Goal: Task Accomplishment & Management: Manage account settings

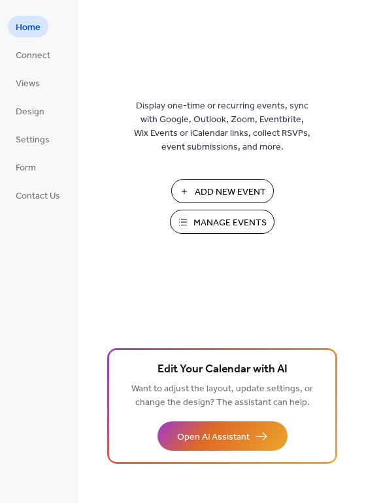
click at [246, 224] on span "Manage Events" at bounding box center [229, 223] width 73 height 14
click at [219, 222] on span "Manage Events" at bounding box center [229, 223] width 73 height 14
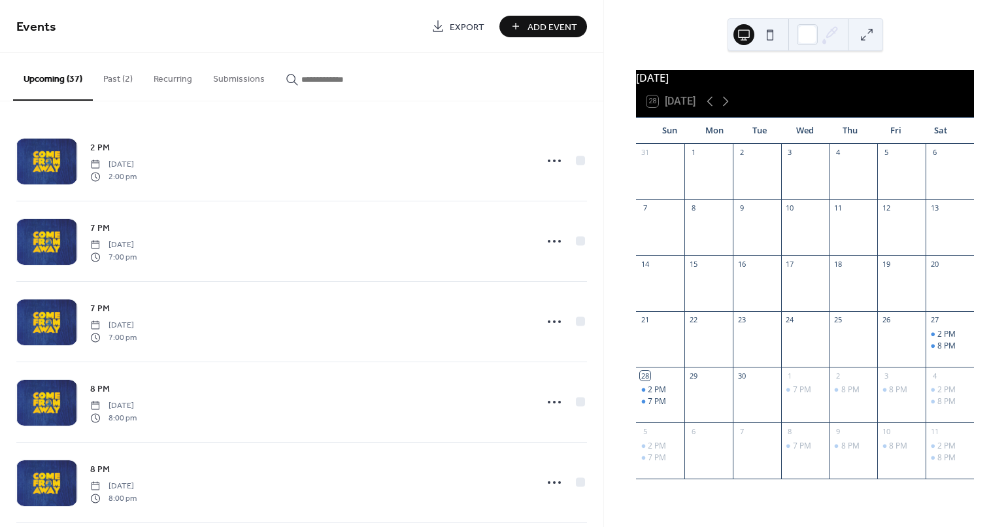
click at [108, 71] on button "Past (2)" at bounding box center [118, 76] width 50 height 46
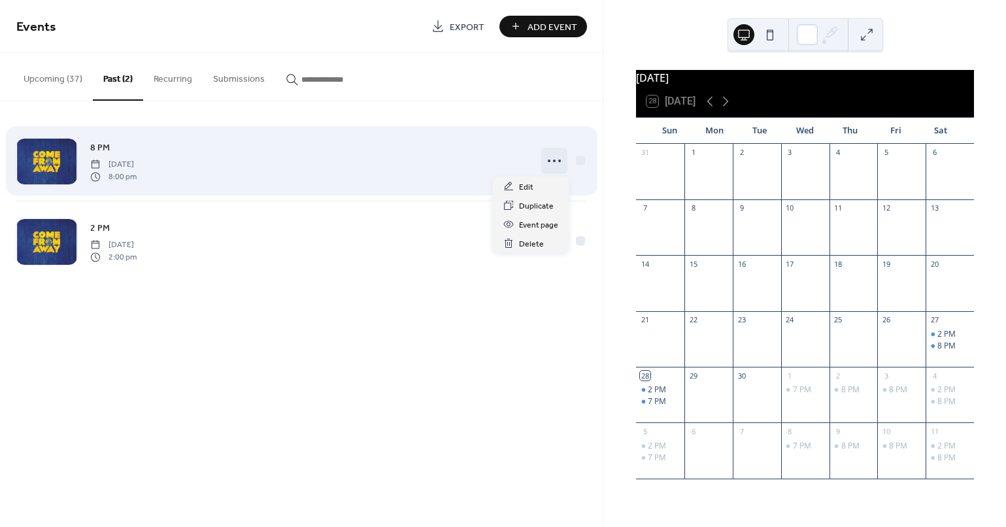
click at [556, 159] on icon at bounding box center [554, 160] width 21 height 21
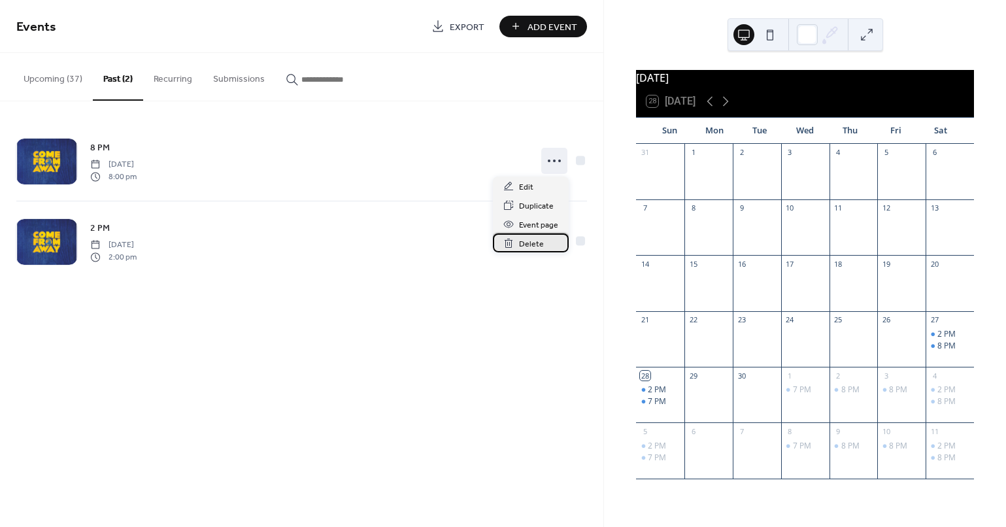
click at [522, 241] on span "Delete" at bounding box center [531, 244] width 25 height 14
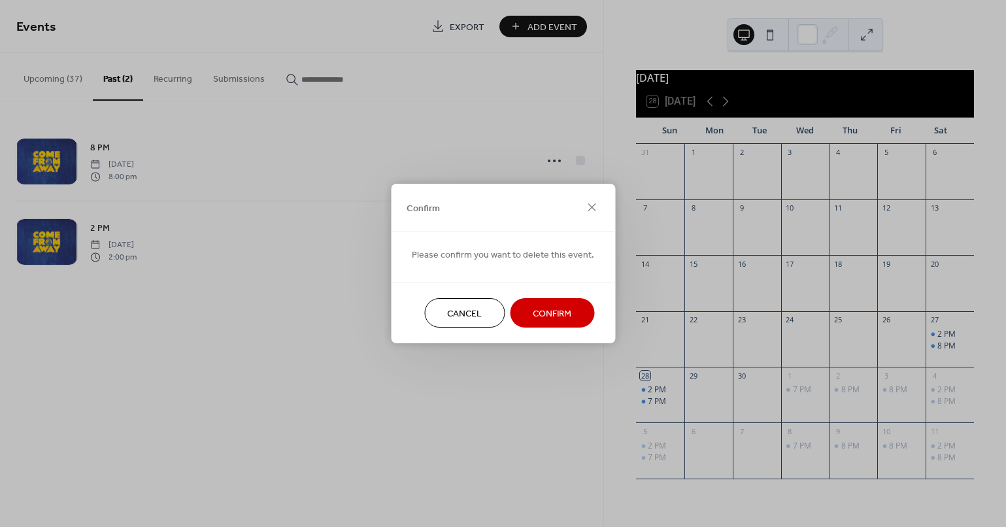
click at [556, 307] on span "Confirm" at bounding box center [552, 314] width 39 height 14
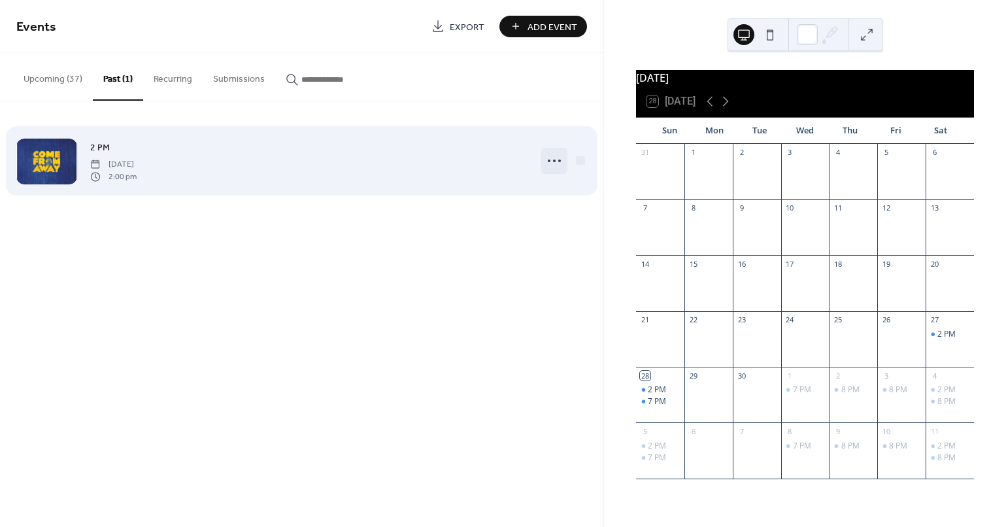
click at [552, 161] on icon at bounding box center [554, 160] width 21 height 21
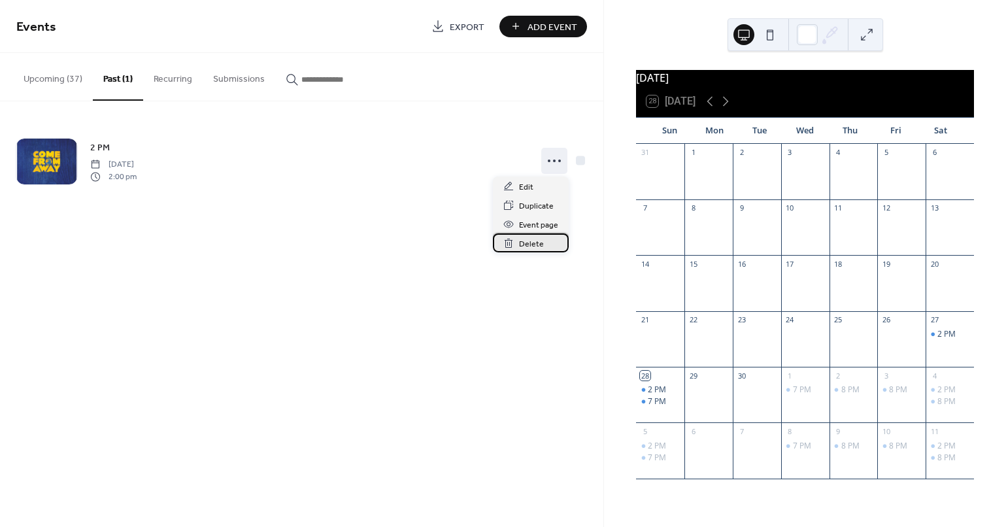
click at [520, 250] on span "Delete" at bounding box center [531, 244] width 25 height 14
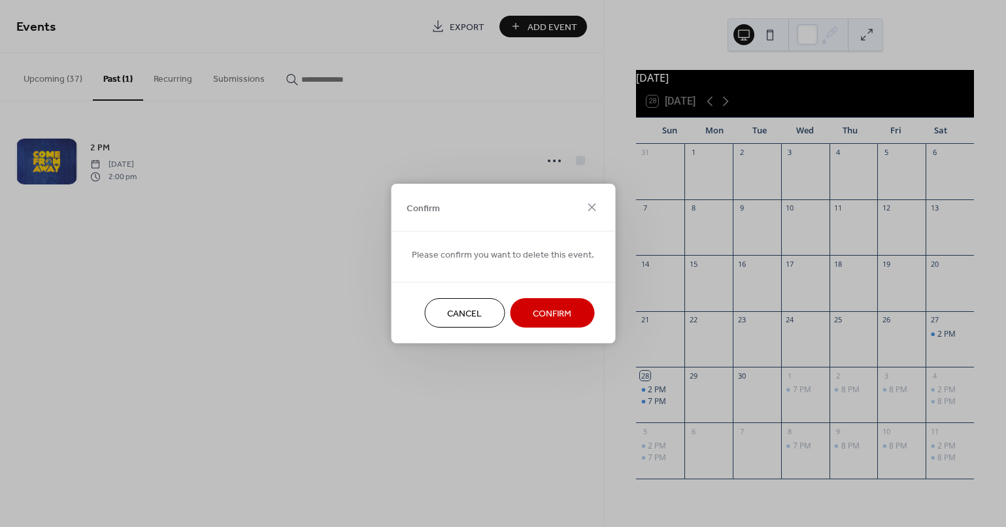
click at [567, 319] on span "Confirm" at bounding box center [552, 314] width 39 height 14
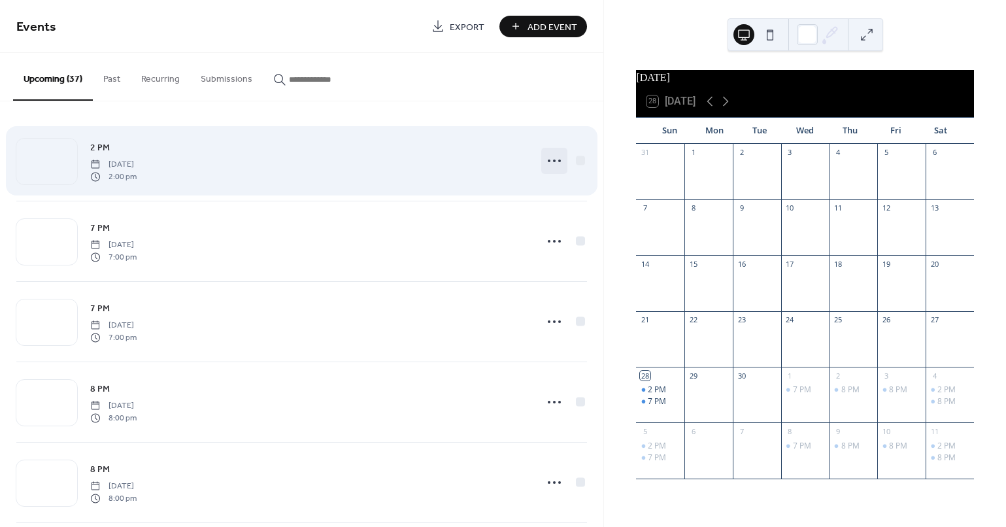
click at [551, 165] on icon at bounding box center [554, 160] width 21 height 21
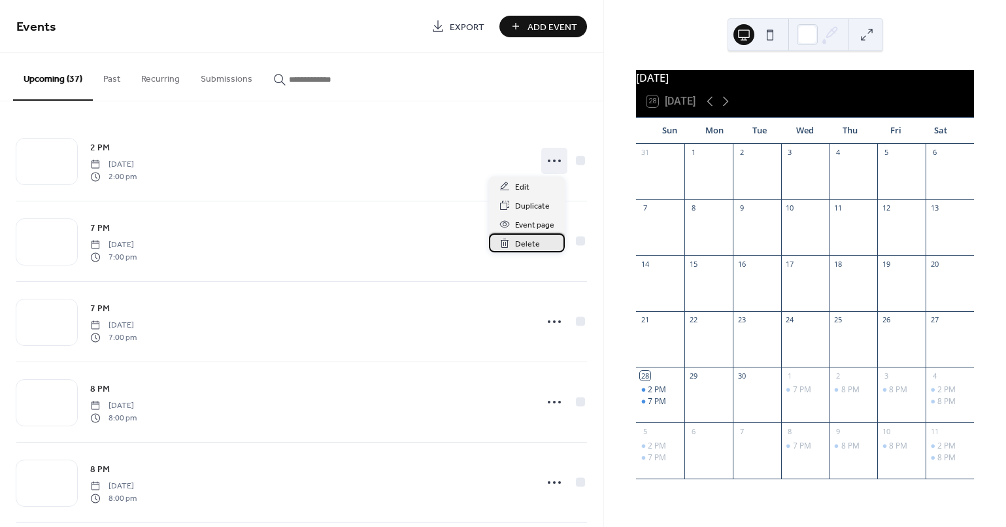
click at [523, 243] on span "Delete" at bounding box center [527, 244] width 25 height 14
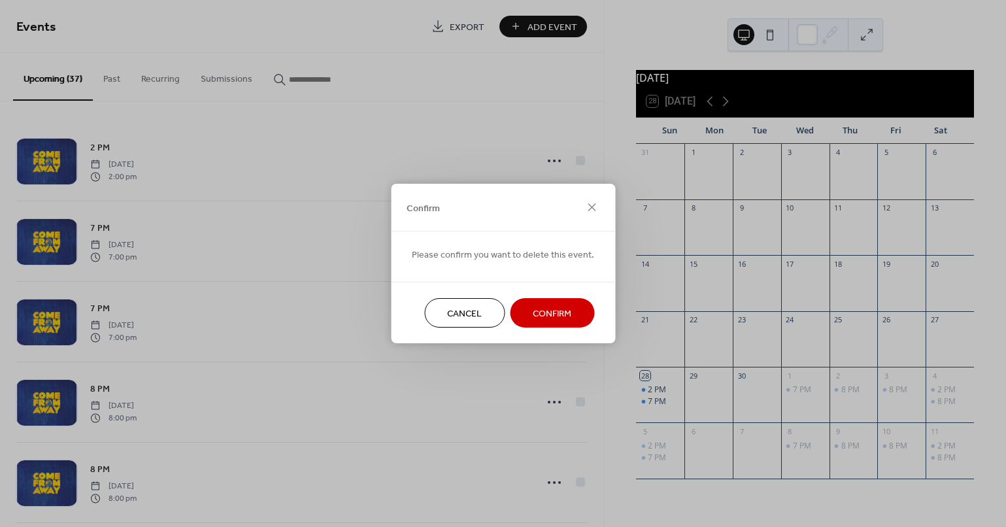
click at [533, 310] on span "Confirm" at bounding box center [552, 314] width 39 height 14
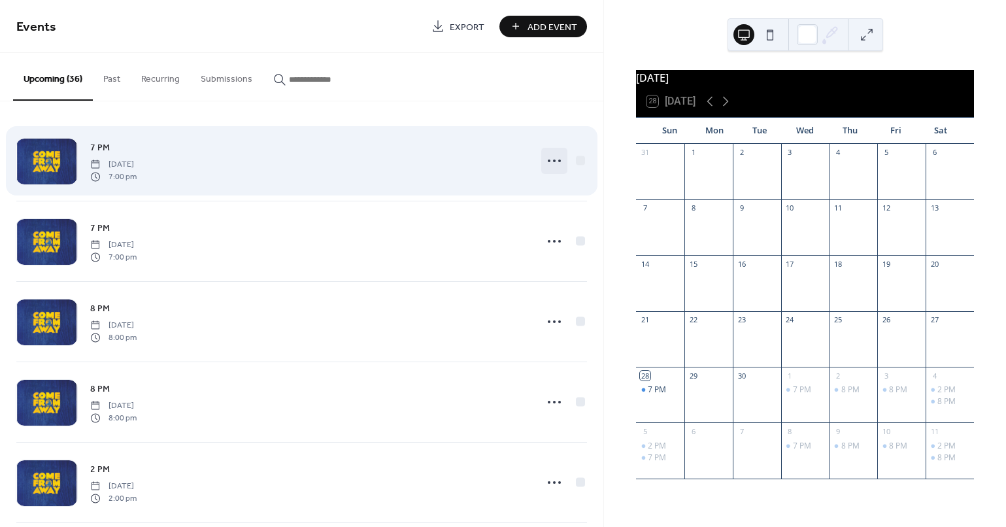
click at [551, 158] on icon at bounding box center [554, 160] width 21 height 21
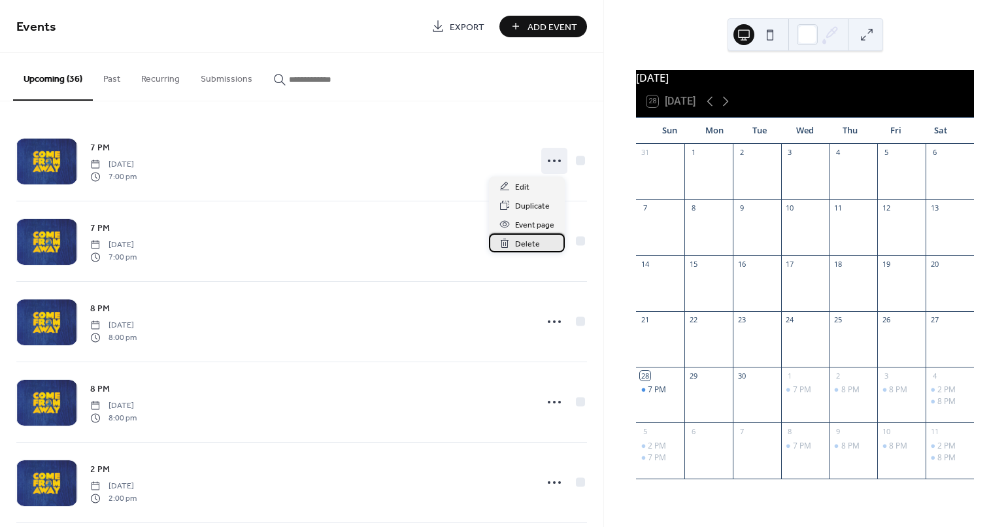
click at [529, 242] on span "Delete" at bounding box center [527, 244] width 25 height 14
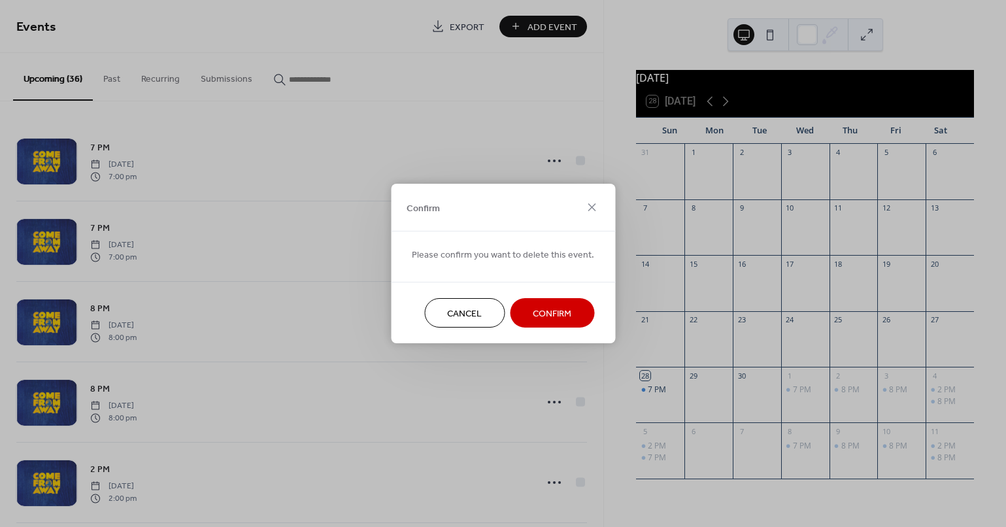
click at [556, 307] on span "Confirm" at bounding box center [552, 314] width 39 height 14
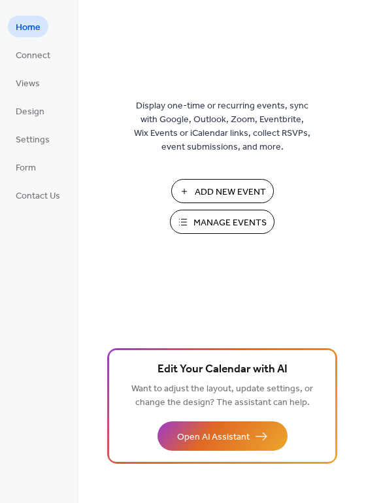
click at [209, 220] on span "Manage Events" at bounding box center [229, 223] width 73 height 14
click at [28, 135] on span "Settings" at bounding box center [33, 140] width 34 height 14
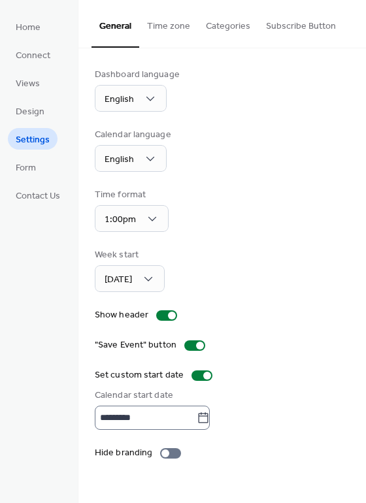
click at [206, 418] on icon at bounding box center [203, 418] width 13 height 13
click at [197, 418] on input "*********" at bounding box center [146, 418] width 102 height 24
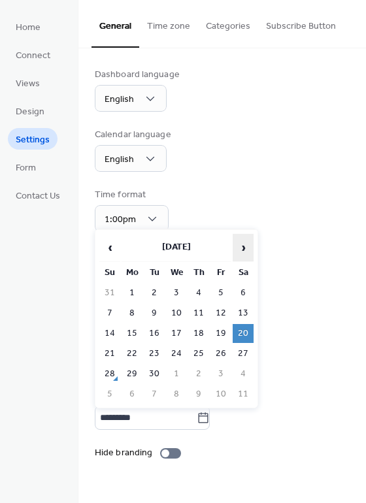
click at [242, 246] on span "›" at bounding box center [243, 248] width 20 height 26
click at [170, 292] on td "1" at bounding box center [176, 293] width 21 height 19
type input "*********"
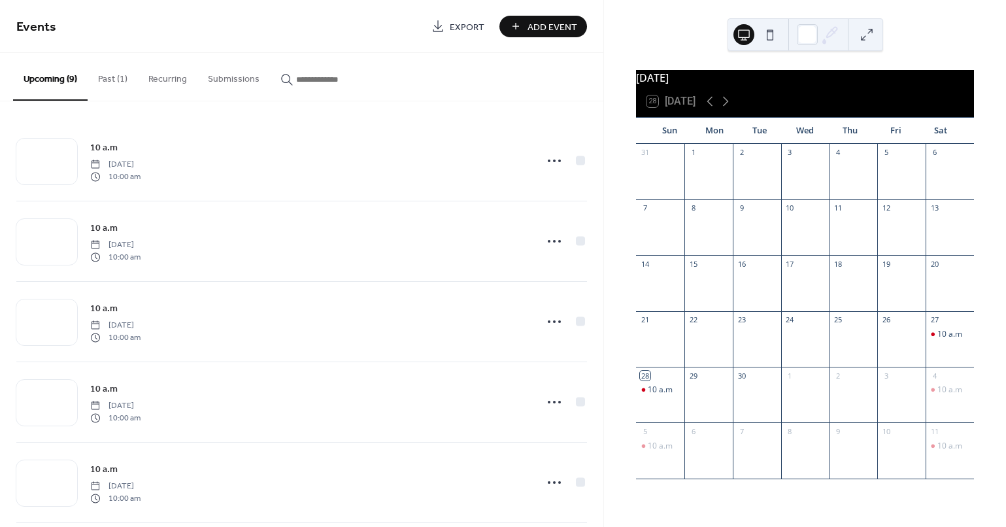
click at [114, 82] on button "Past (1)" at bounding box center [113, 76] width 50 height 46
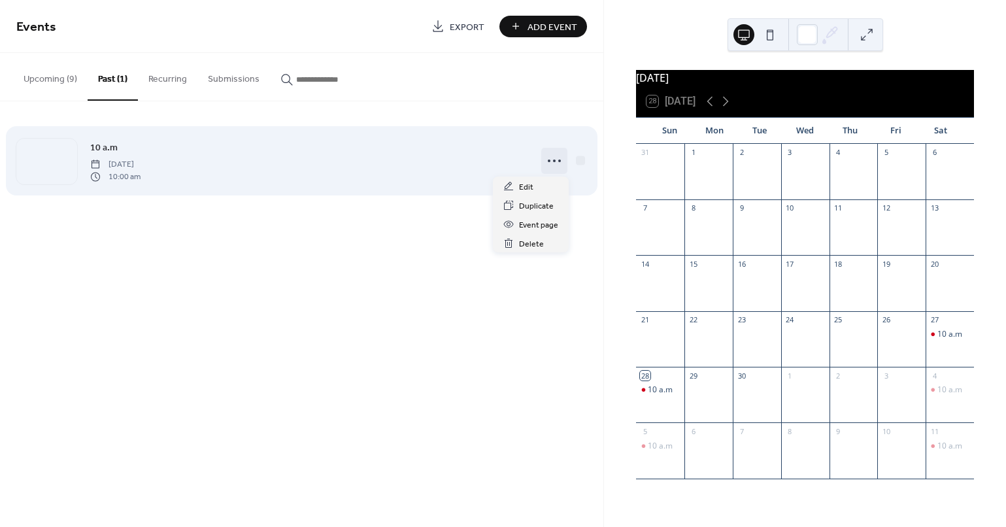
click at [550, 158] on icon at bounding box center [554, 160] width 21 height 21
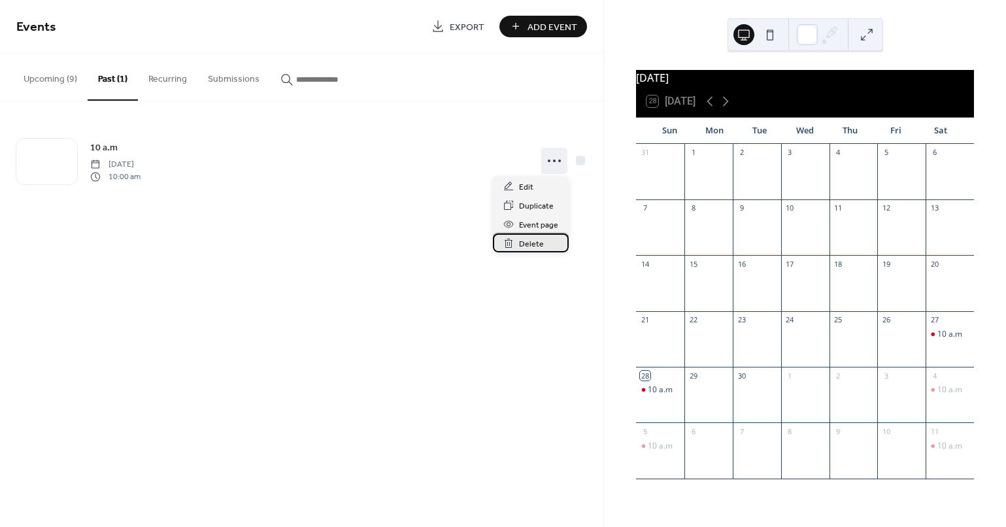
click at [531, 239] on span "Delete" at bounding box center [531, 244] width 25 height 14
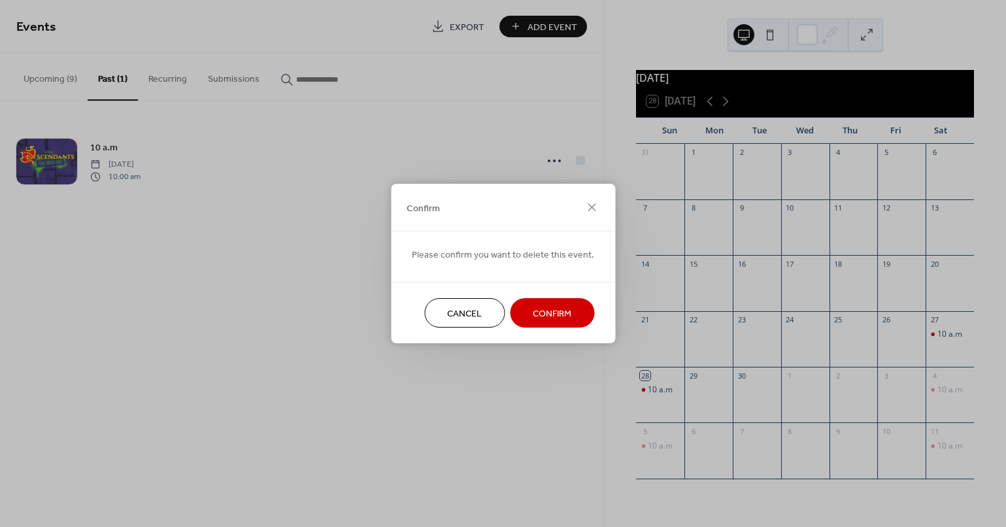
click at [557, 307] on span "Confirm" at bounding box center [552, 314] width 39 height 14
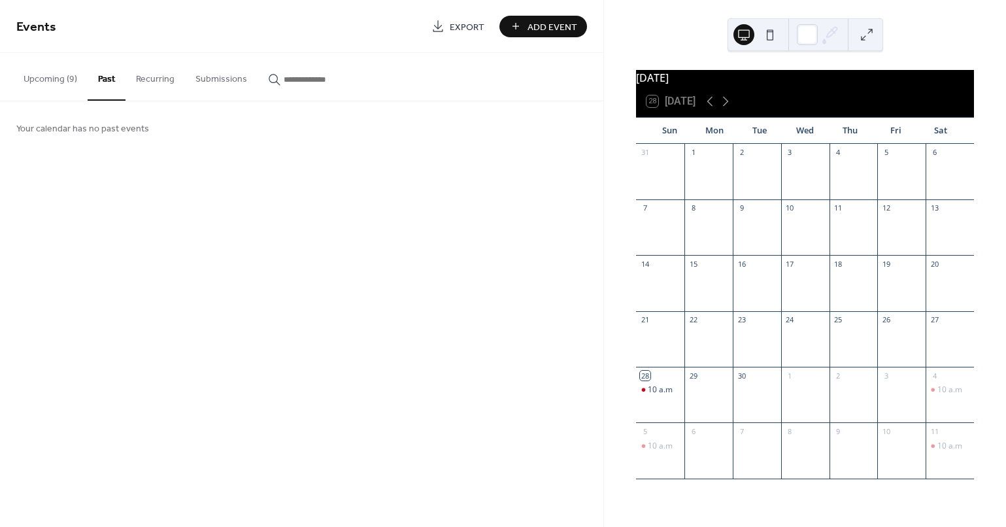
click at [49, 76] on button "Upcoming (9)" at bounding box center [50, 76] width 75 height 46
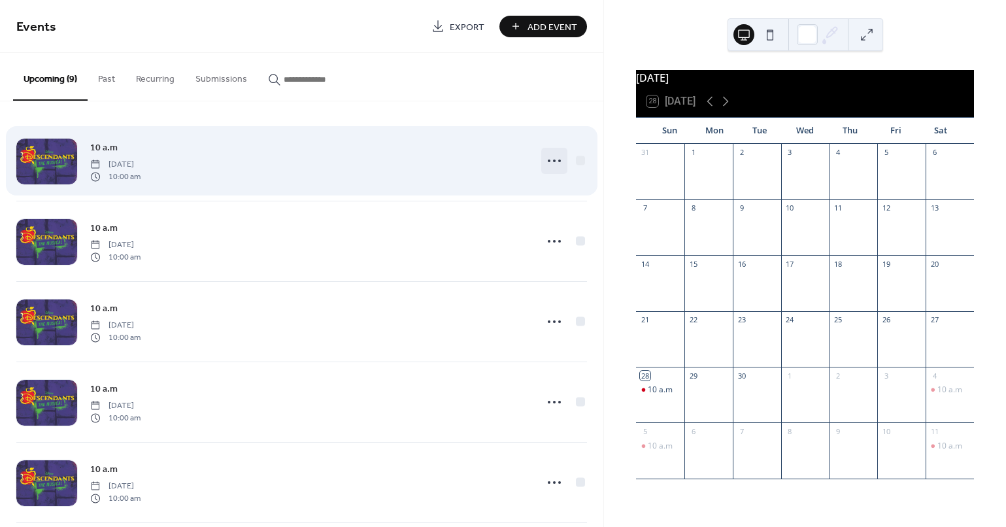
click at [550, 155] on icon at bounding box center [554, 160] width 21 height 21
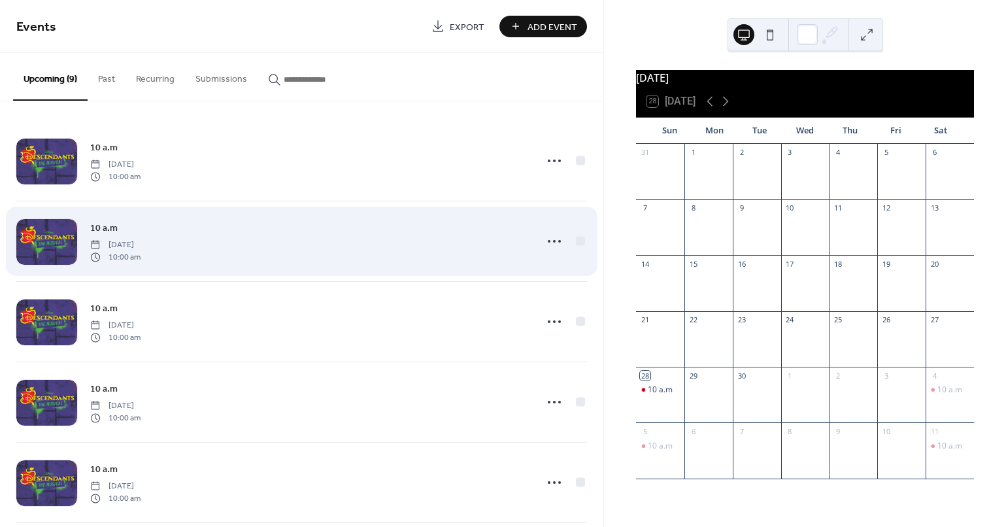
click at [522, 253] on div "10 a.m Saturday, October 4, 2025 10:00 am" at bounding box center [309, 241] width 438 height 42
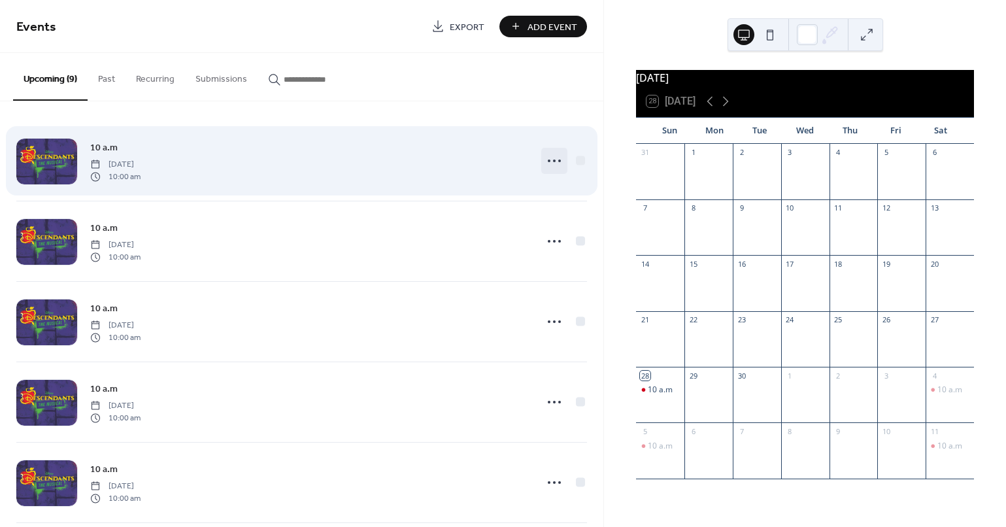
click at [553, 170] on icon at bounding box center [554, 160] width 21 height 21
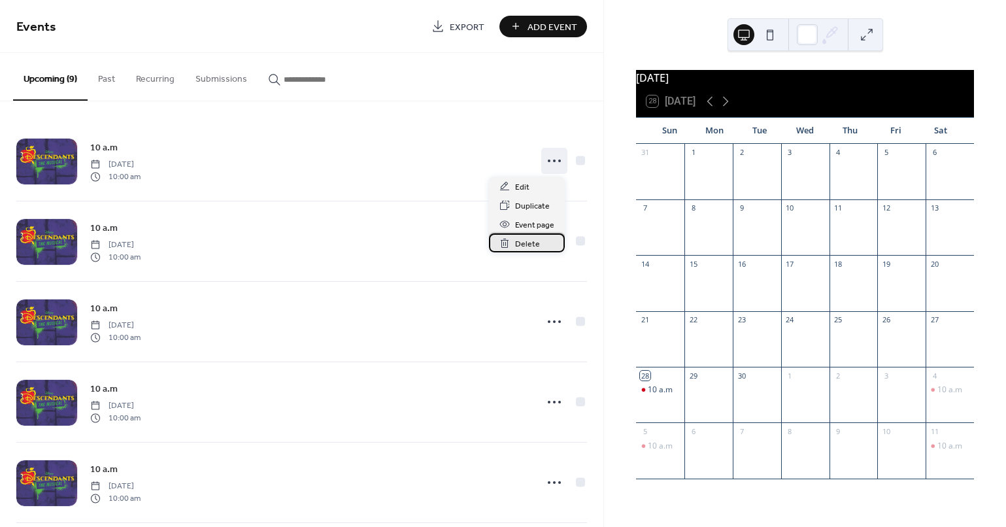
click at [536, 241] on span "Delete" at bounding box center [527, 244] width 25 height 14
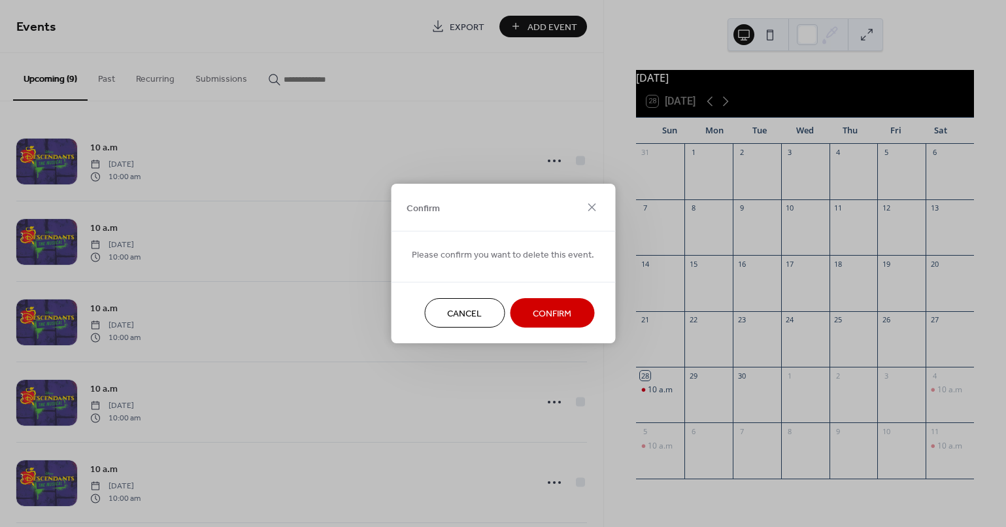
click at [552, 313] on span "Confirm" at bounding box center [552, 314] width 39 height 14
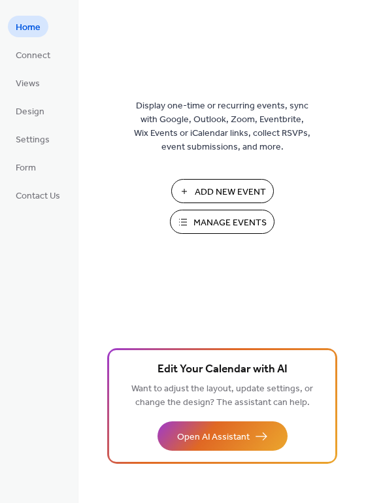
click at [234, 224] on span "Manage Events" at bounding box center [229, 223] width 73 height 14
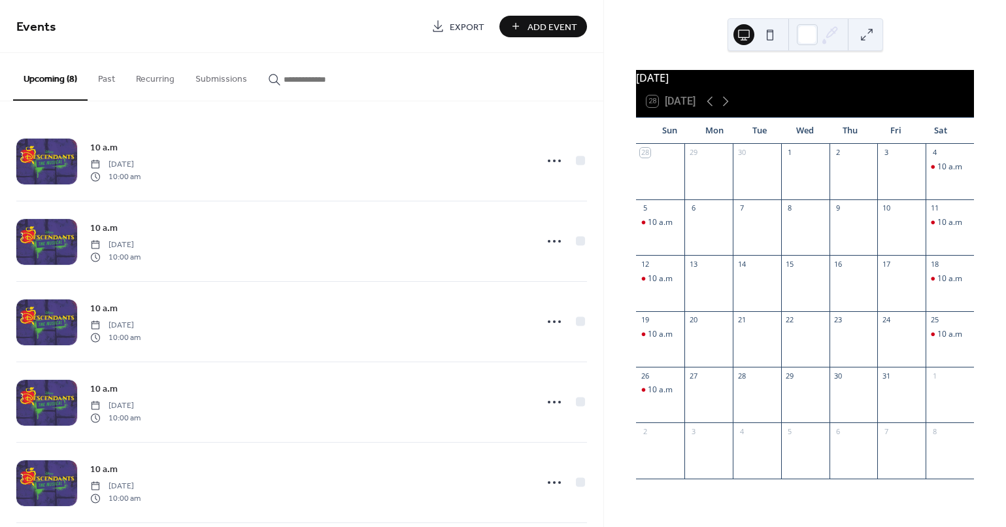
click at [110, 76] on button "Past" at bounding box center [107, 76] width 38 height 46
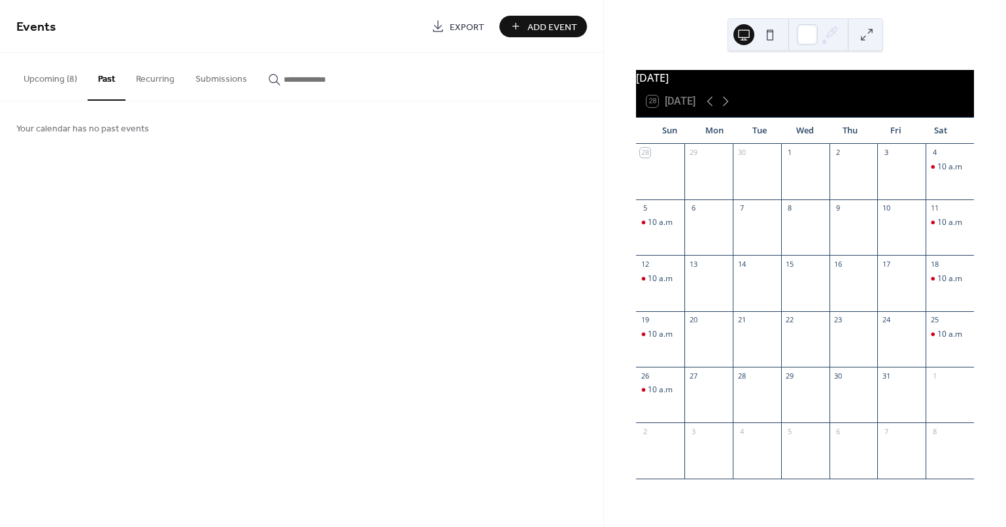
click at [55, 81] on button "Upcoming (8)" at bounding box center [50, 76] width 75 height 46
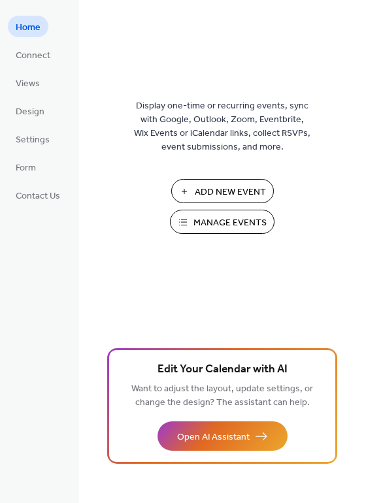
click at [212, 229] on span "Manage Events" at bounding box center [229, 223] width 73 height 14
click at [23, 142] on span "Settings" at bounding box center [33, 140] width 34 height 14
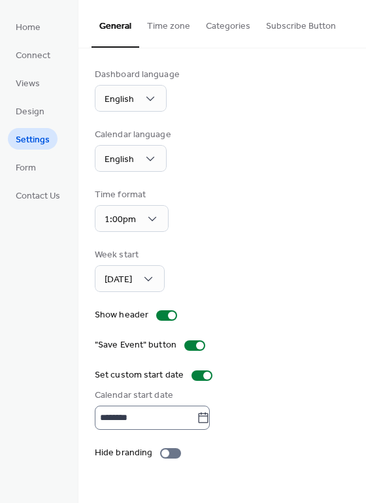
click at [209, 414] on body "Home Connect Views Design Settings Form Contact Us Settings General Time zone C…" at bounding box center [183, 251] width 366 height 503
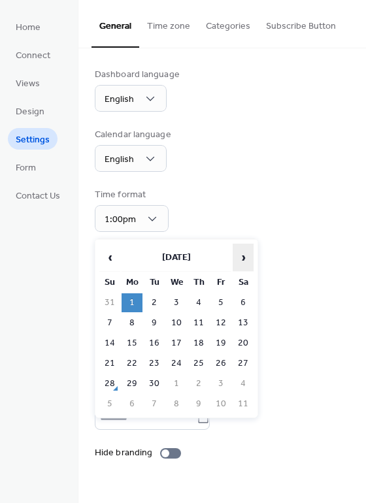
click at [248, 260] on span "›" at bounding box center [243, 257] width 20 height 26
click at [186, 297] on td "1" at bounding box center [176, 302] width 21 height 19
type input "*********"
